Goal: Task Accomplishment & Management: Complete application form

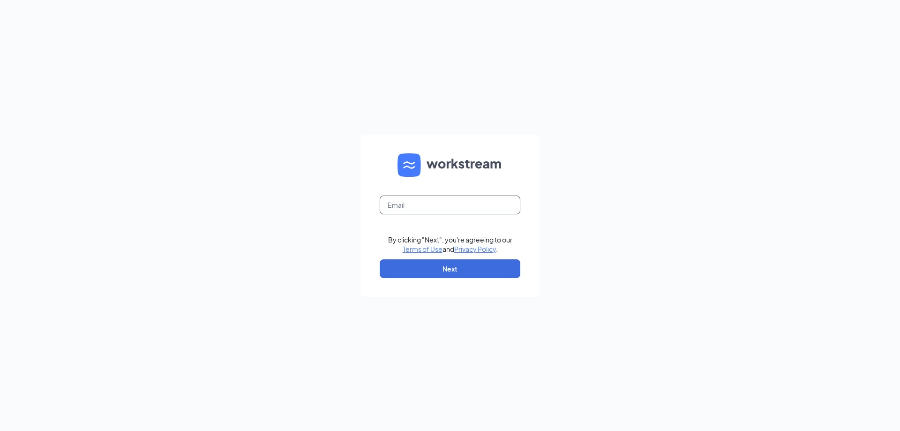
click at [441, 205] on input "text" at bounding box center [450, 204] width 141 height 19
click at [506, 208] on input "text" at bounding box center [450, 204] width 141 height 19
click at [506, 278] on form "Email field is required By clicking "Next", you're agreeing to our Terms of Use…" at bounding box center [450, 216] width 178 height 162
click at [510, 270] on button "Next" at bounding box center [450, 268] width 141 height 19
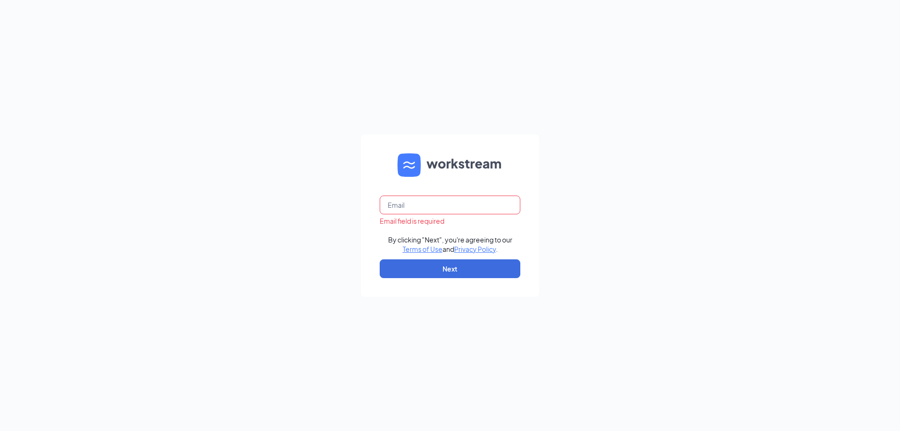
click at [491, 195] on input "text" at bounding box center [450, 204] width 141 height 19
type input "[PERSON_NAME][EMAIL_ADDRESS][DOMAIN_NAME]"
drag, startPoint x: 467, startPoint y: 283, endPoint x: 472, endPoint y: 275, distance: 9.2
click at [469, 278] on form "[PERSON_NAME][EMAIL_ADDRESS][DOMAIN_NAME] By clicking "Next", you're agreeing t…" at bounding box center [450, 216] width 178 height 162
click at [472, 275] on button "Next" at bounding box center [450, 268] width 141 height 19
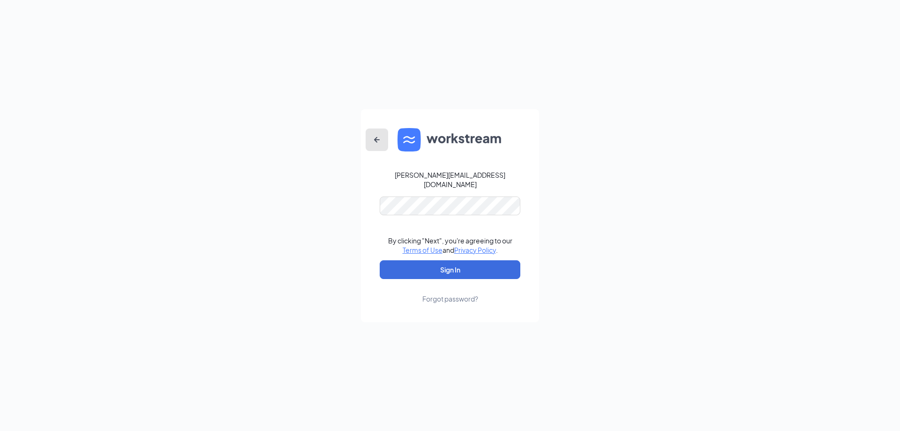
click at [377, 150] on button "button" at bounding box center [377, 139] width 23 height 23
